Goal: Information Seeking & Learning: Check status

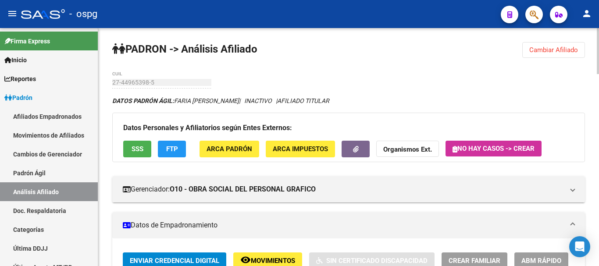
click at [570, 47] on span "Cambiar Afiliado" at bounding box center [554, 50] width 49 height 8
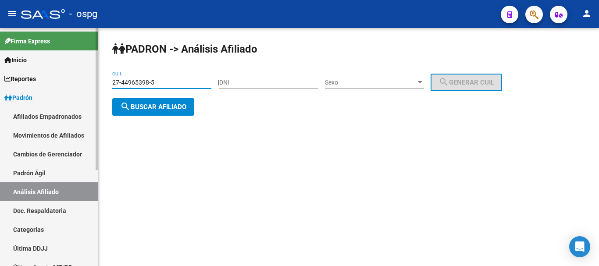
drag, startPoint x: 168, startPoint y: 83, endPoint x: 68, endPoint y: 83, distance: 99.2
click at [65, 82] on mat-sidenav-container "Firma Express Inicio Calendario SSS Instructivos Contacto OS Reportes Ingresos …" at bounding box center [299, 147] width 599 height 238
paste input "0-3323843"
click at [168, 113] on button "search Buscar afiliado" at bounding box center [153, 107] width 82 height 18
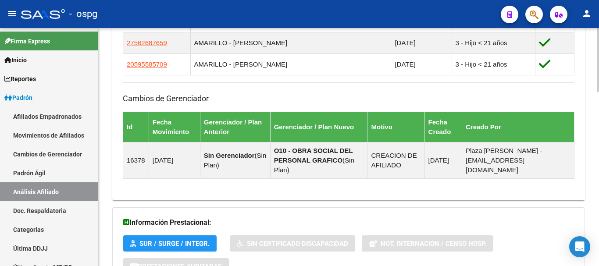
scroll to position [646, 0]
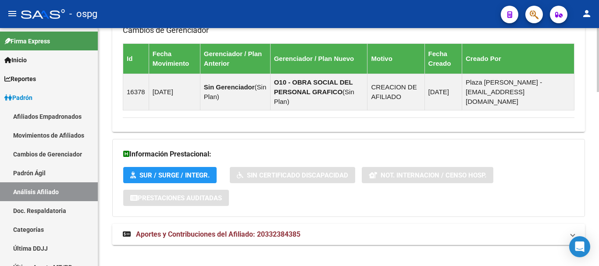
drag, startPoint x: 317, startPoint y: 221, endPoint x: 599, endPoint y: 195, distance: 282.9
click at [319, 230] on mat-panel-title "Aportes y Contribuciones del Afiliado: 20332384385" at bounding box center [343, 235] width 441 height 10
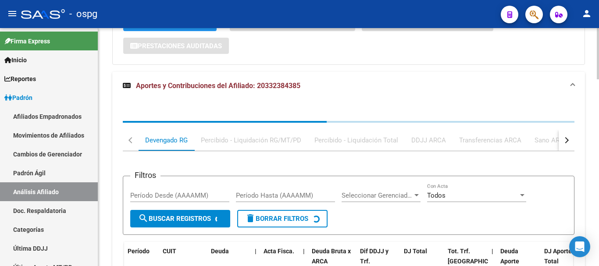
scroll to position [829, 0]
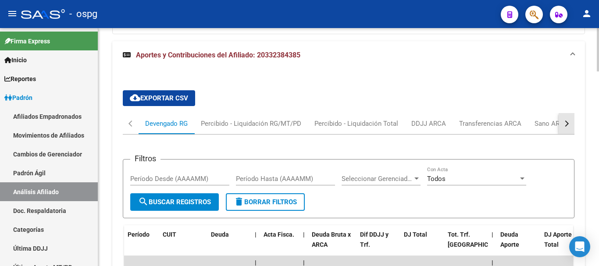
click at [567, 121] on div "button" at bounding box center [566, 124] width 6 height 6
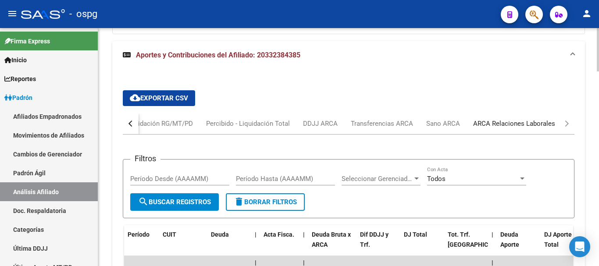
click at [536, 119] on div "ARCA Relaciones Laborales" at bounding box center [515, 124] width 82 height 10
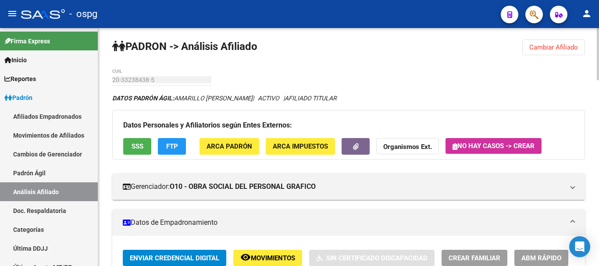
scroll to position [0, 0]
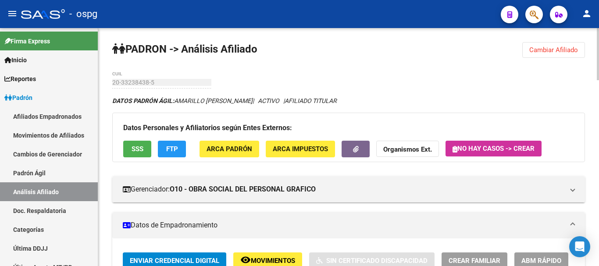
click at [563, 49] on span "Cambiar Afiliado" at bounding box center [554, 50] width 49 height 8
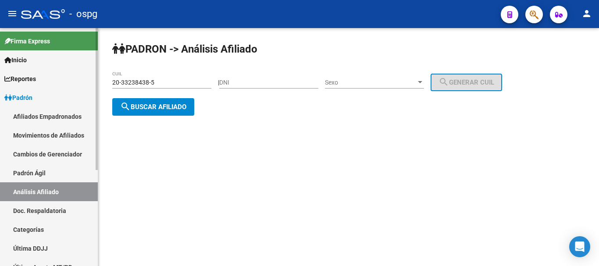
drag, startPoint x: 171, startPoint y: 79, endPoint x: 0, endPoint y: 36, distance: 176.5
click at [0, 39] on mat-sidenav-container "Firma Express Inicio Calendario SSS Instructivos Contacto OS Reportes Ingresos …" at bounding box center [299, 147] width 599 height 238
type input "20-93346624-9"
drag, startPoint x: 172, startPoint y: 108, endPoint x: 168, endPoint y: 121, distance: 13.0
click at [169, 119] on div "PADRON -> Análisis Afiliado 20-93346624-9 CUIL | DNI Sexo Sexo search Generar C…" at bounding box center [348, 86] width 501 height 116
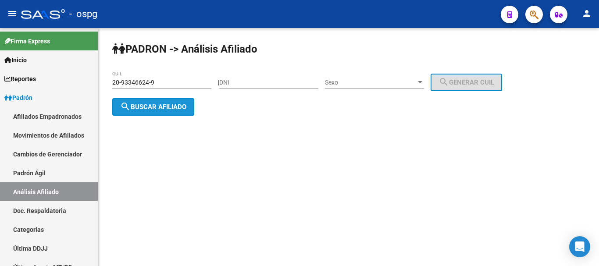
click at [168, 109] on span "search Buscar afiliado" at bounding box center [153, 107] width 66 height 8
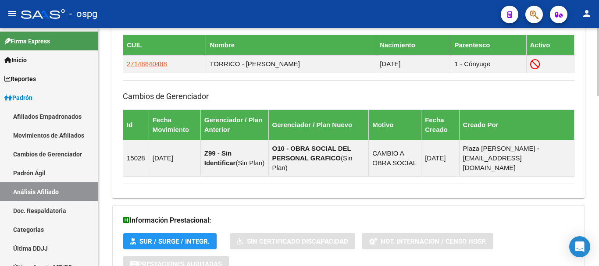
scroll to position [555, 0]
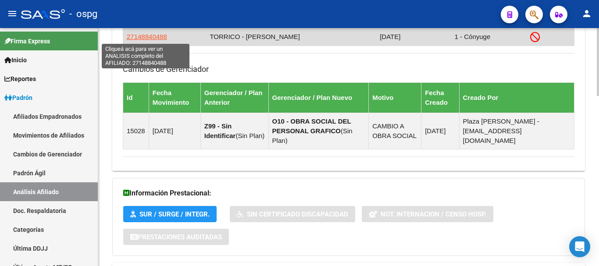
click at [141, 36] on span "27148840488" at bounding box center [147, 36] width 40 height 7
type textarea "27148840488"
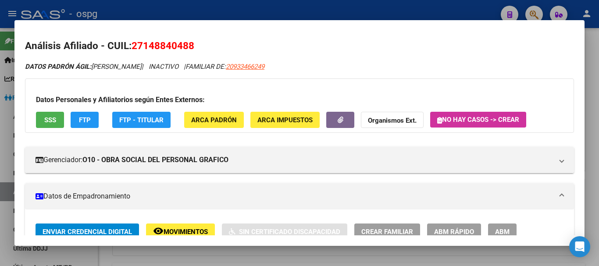
click at [54, 122] on span "SSS" at bounding box center [50, 120] width 12 height 8
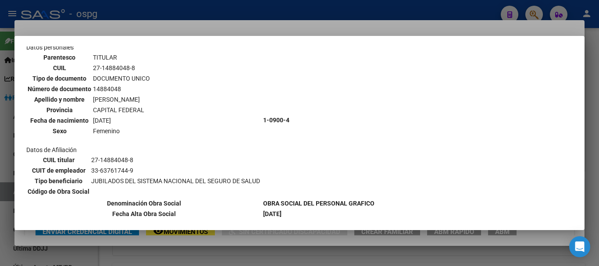
scroll to position [149, 0]
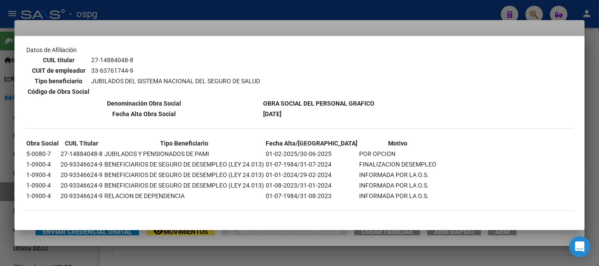
click at [317, 28] on div at bounding box center [299, 133] width 599 height 266
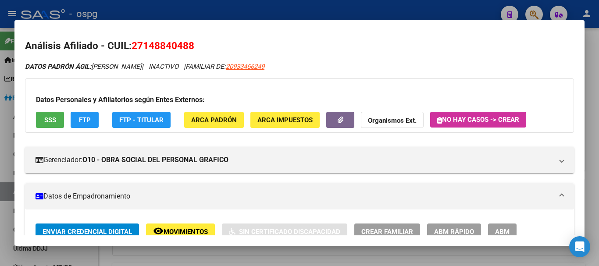
click at [89, 118] on span "FTP" at bounding box center [85, 120] width 12 height 8
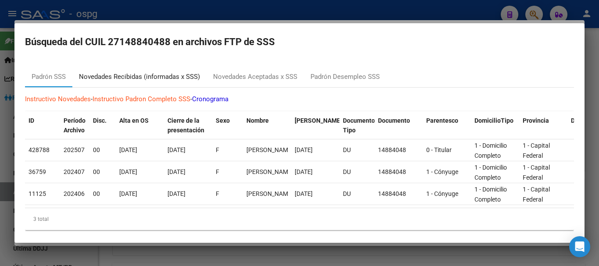
drag, startPoint x: 179, startPoint y: 78, endPoint x: 174, endPoint y: 72, distance: 6.9
click at [176, 76] on div "Novedades Recibidas (informadas x SSS)" at bounding box center [139, 77] width 121 height 10
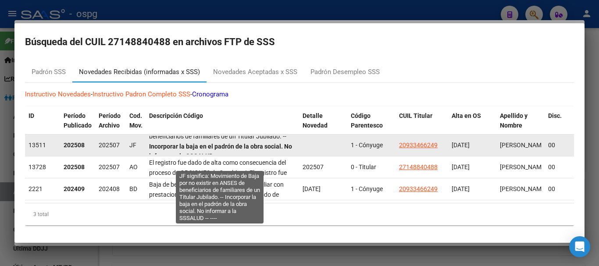
scroll to position [22, 0]
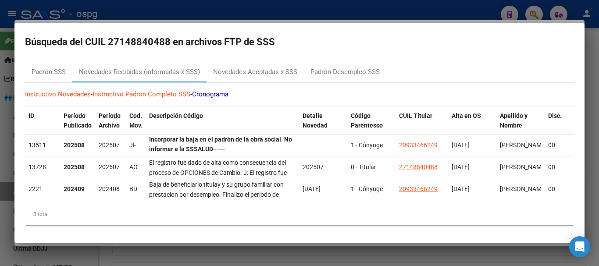
click at [597, 63] on div at bounding box center [299, 133] width 599 height 266
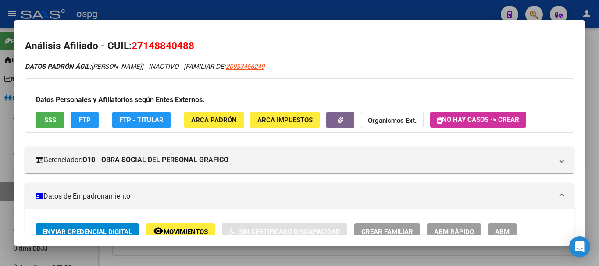
click at [598, 204] on div at bounding box center [299, 133] width 599 height 266
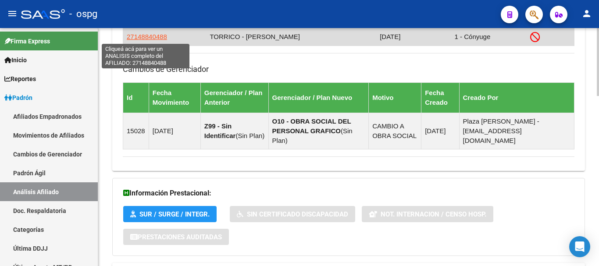
click at [155, 36] on span "27148840488" at bounding box center [147, 36] width 40 height 7
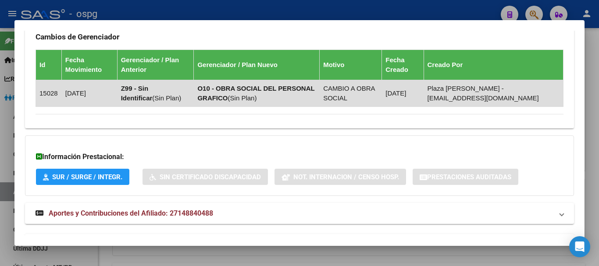
scroll to position [508, 0]
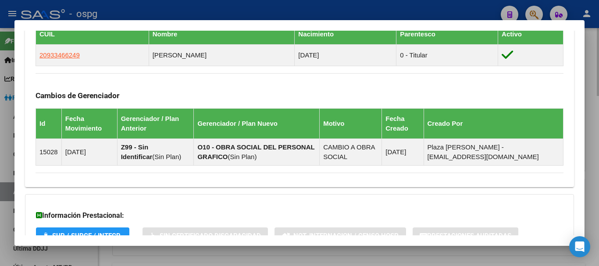
click at [596, 75] on div at bounding box center [299, 133] width 599 height 266
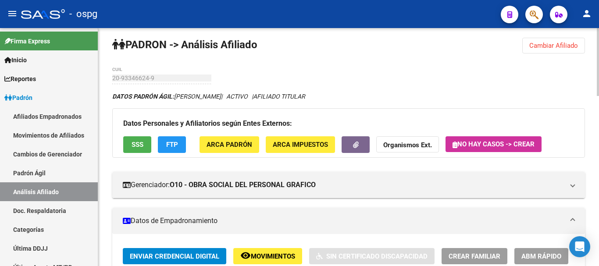
scroll to position [0, 0]
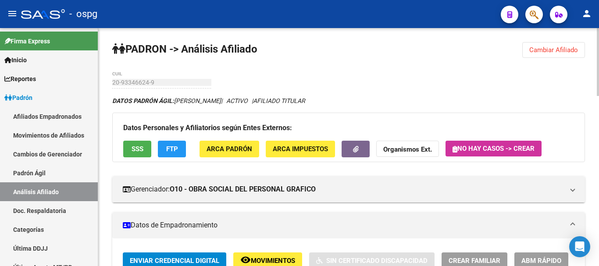
click at [555, 48] on span "Cambiar Afiliado" at bounding box center [554, 50] width 49 height 8
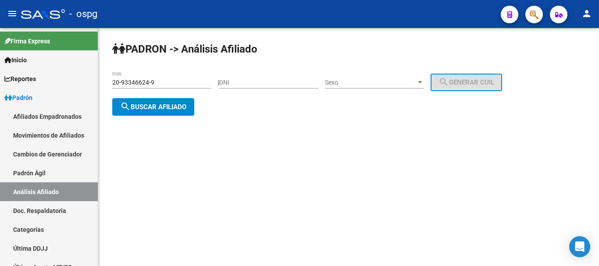
click at [172, 76] on div "20-93346624-9 CUIL" at bounding box center [161, 80] width 99 height 18
drag, startPoint x: 111, startPoint y: 81, endPoint x: 53, endPoint y: 76, distance: 59.0
click at [49, 78] on mat-sidenav-container "Firma Express Inicio Calendario SSS Instructivos Contacto OS Reportes Ingresos …" at bounding box center [299, 147] width 599 height 238
paste input "7-94005258-6"
click at [172, 109] on span "search Buscar afiliado" at bounding box center [153, 107] width 66 height 8
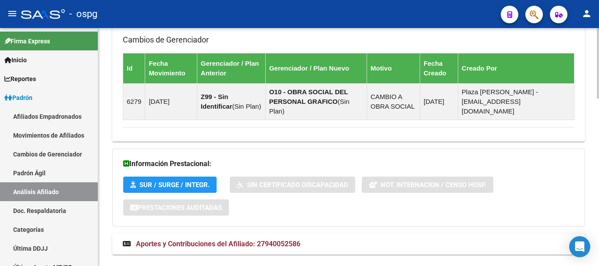
scroll to position [565, 0]
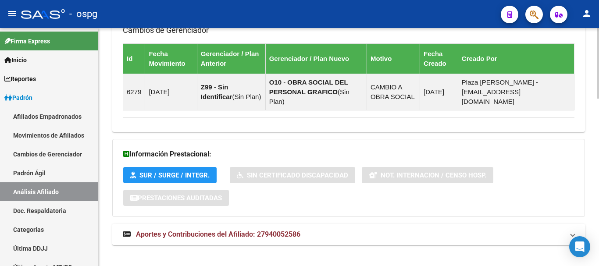
click at [236, 230] on strong "Aportes y Contribuciones del Afiliado: 27940052586" at bounding box center [212, 235] width 178 height 10
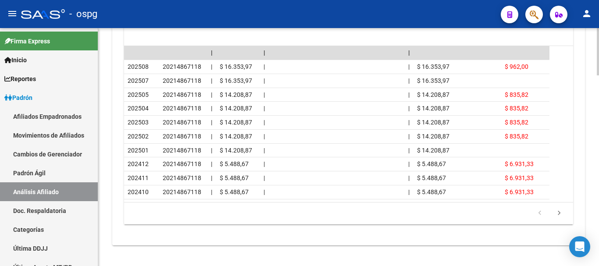
scroll to position [965, 0]
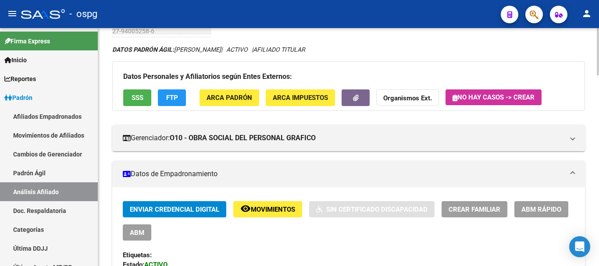
scroll to position [11, 0]
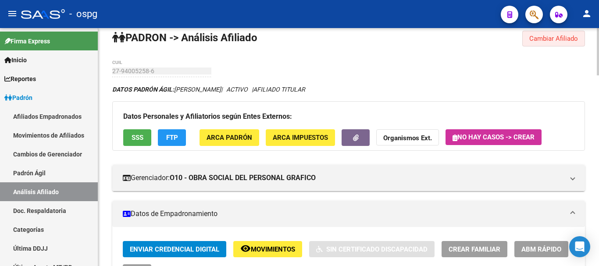
click at [560, 40] on span "Cambiar Afiliado" at bounding box center [554, 39] width 49 height 8
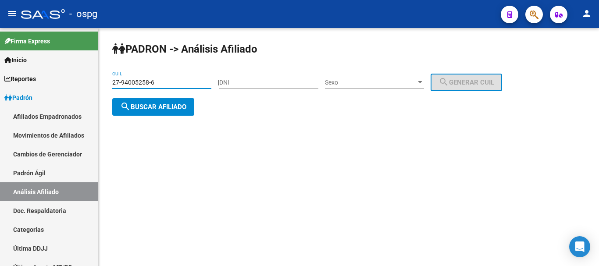
drag, startPoint x: 168, startPoint y: 79, endPoint x: 0, endPoint y: -53, distance: 214.0
click at [0, 0] on html "menu - ospg person Firma Express Inicio Calendario SSS Instructivos Contacto OS…" at bounding box center [299, 133] width 599 height 266
type input "27-44965398-5"
click at [149, 110] on span "search Buscar afiliado" at bounding box center [153, 107] width 66 height 8
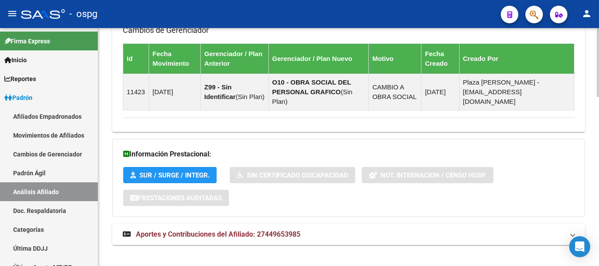
click at [195, 230] on span "Aportes y Contribuciones del Afiliado: 27449653985" at bounding box center [218, 234] width 165 height 8
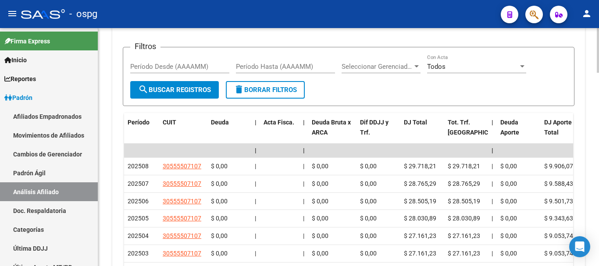
scroll to position [805, 0]
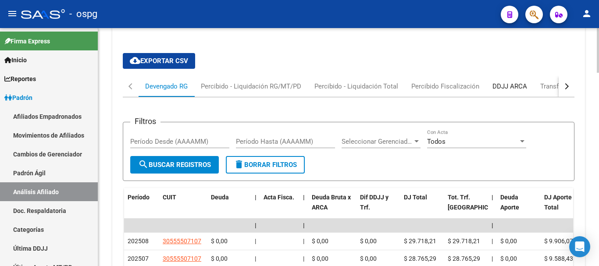
click at [501, 82] on div "DDJJ ARCA" at bounding box center [510, 87] width 35 height 10
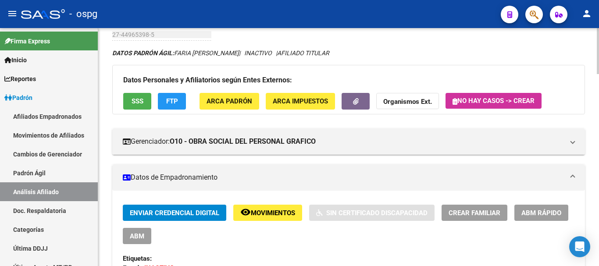
scroll to position [0, 0]
